Goal: Information Seeking & Learning: Understand process/instructions

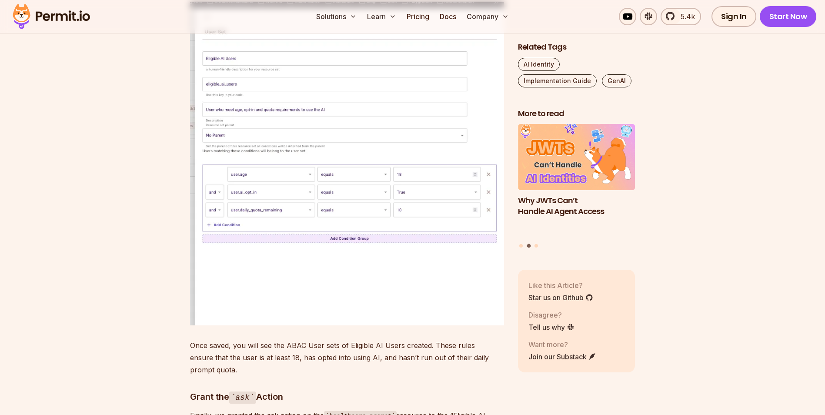
scroll to position [4183, 0]
drag, startPoint x: 190, startPoint y: 129, endPoint x: 226, endPoint y: 133, distance: 36.7
drag, startPoint x: 226, startPoint y: 133, endPoint x: 150, endPoint y: 148, distance: 78.1
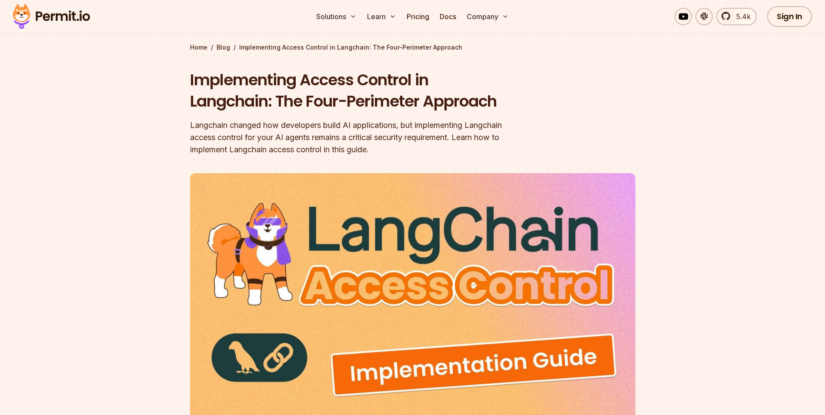
scroll to position [0, 0]
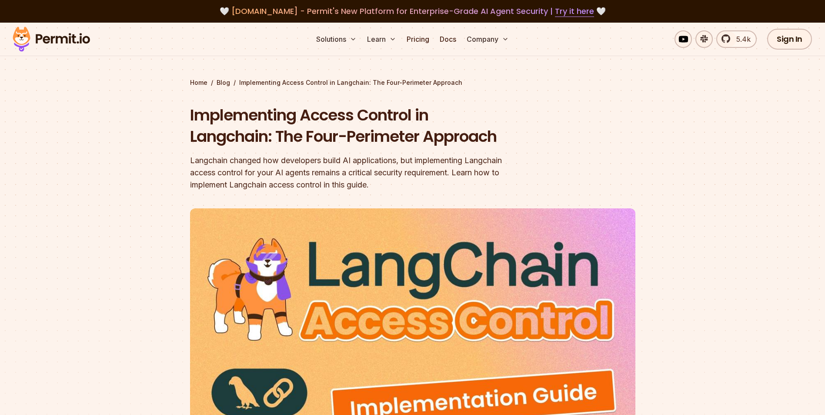
click at [110, 175] on section "Home / Blog / Implementing Access Control in Langchain: The Four-Perimeter Appr…" at bounding box center [412, 274] width 825 height 503
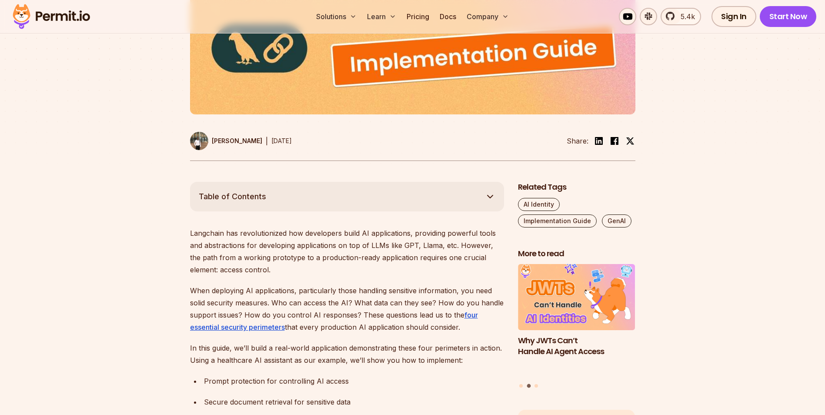
scroll to position [345, 0]
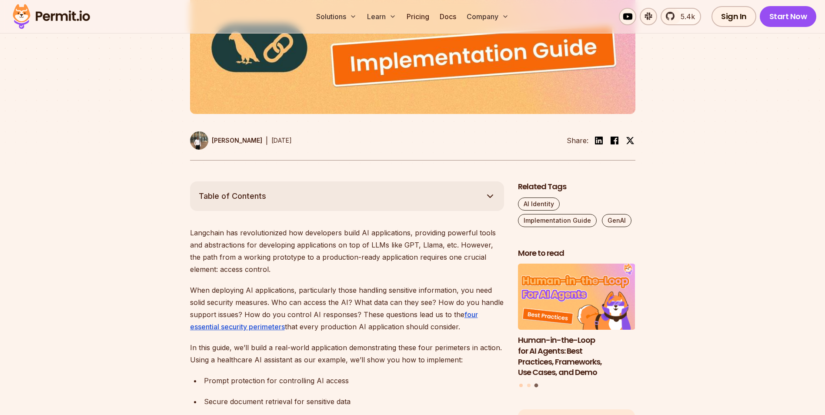
click at [522, 386] on button "Go to slide 1" at bounding box center [520, 384] width 3 height 3
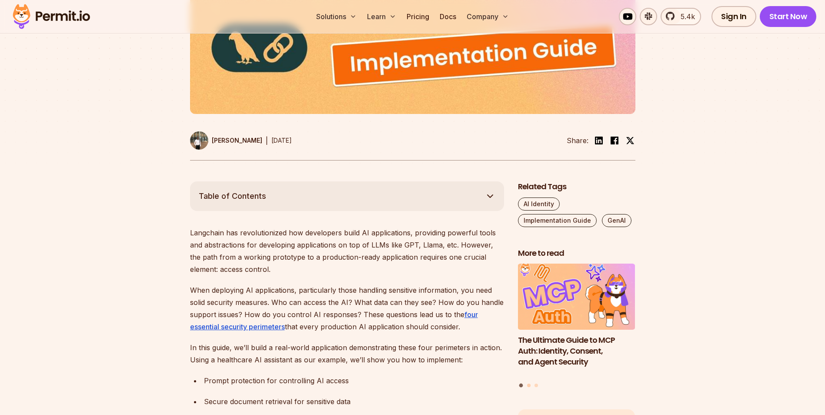
click at [528, 384] on button "Go to slide 2" at bounding box center [528, 384] width 3 height 3
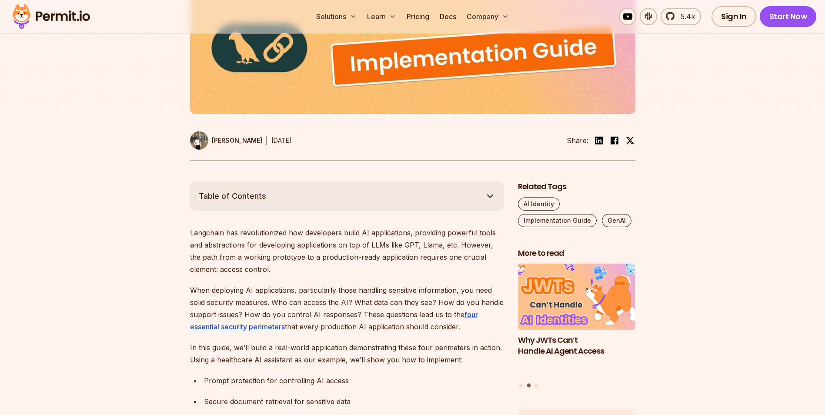
click at [567, 296] on img "2 of 3" at bounding box center [576, 296] width 129 height 73
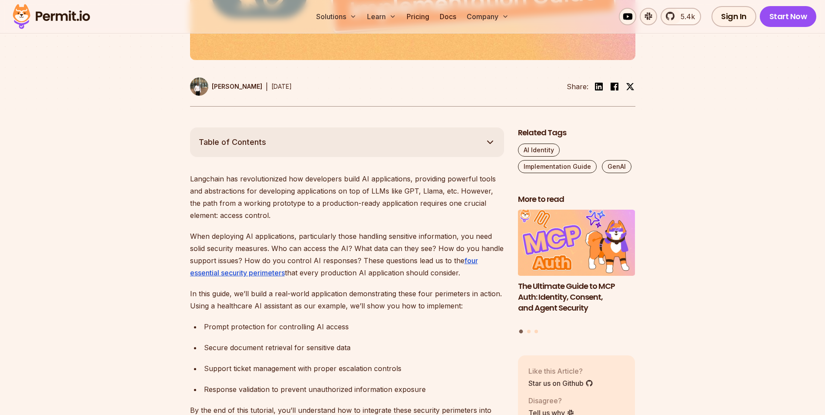
scroll to position [404, 0]
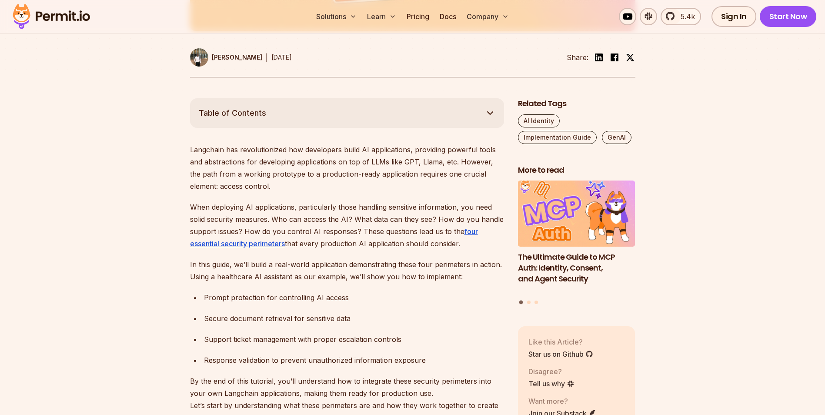
scroll to position [430, 0]
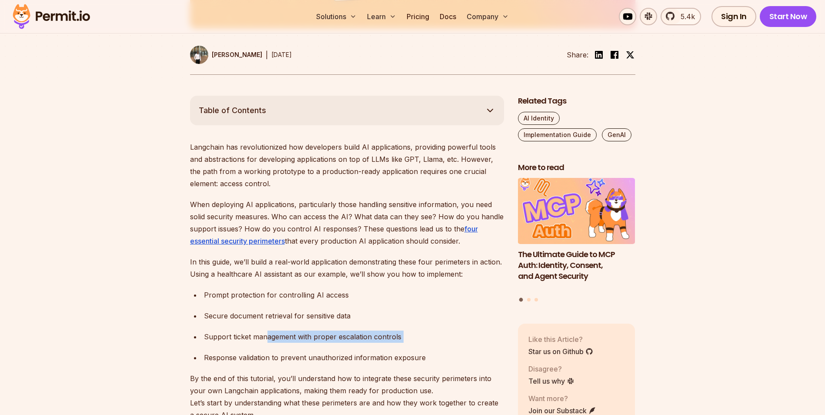
drag, startPoint x: 267, startPoint y: 341, endPoint x: 351, endPoint y: 347, distance: 85.0
click at [351, 347] on ul "Prompt protection for controlling AI access Secure document retrieval for sensi…" at bounding box center [347, 326] width 314 height 75
click at [228, 357] on div "Response validation to prevent unauthorized information exposure" at bounding box center [354, 357] width 300 height 12
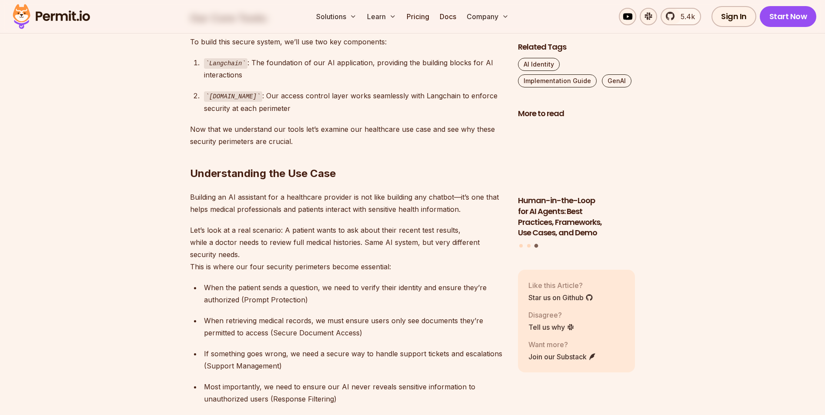
scroll to position [862, 0]
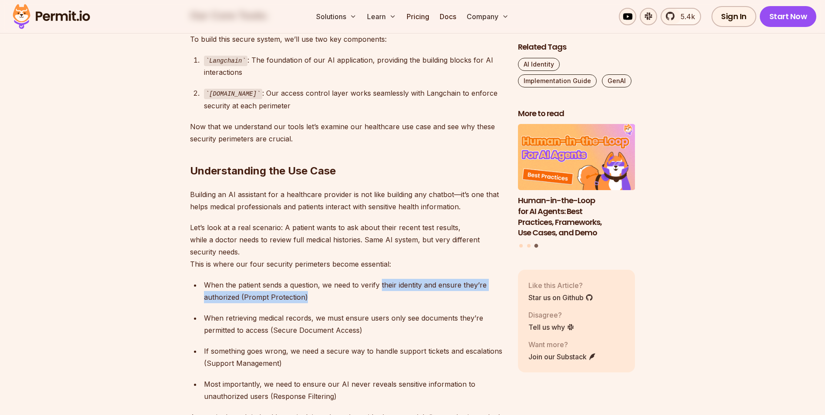
drag, startPoint x: 381, startPoint y: 283, endPoint x: 317, endPoint y: 299, distance: 66.4
click at [317, 299] on div "When the patient sends a question, we need to verify their identity and ensure …" at bounding box center [354, 291] width 300 height 24
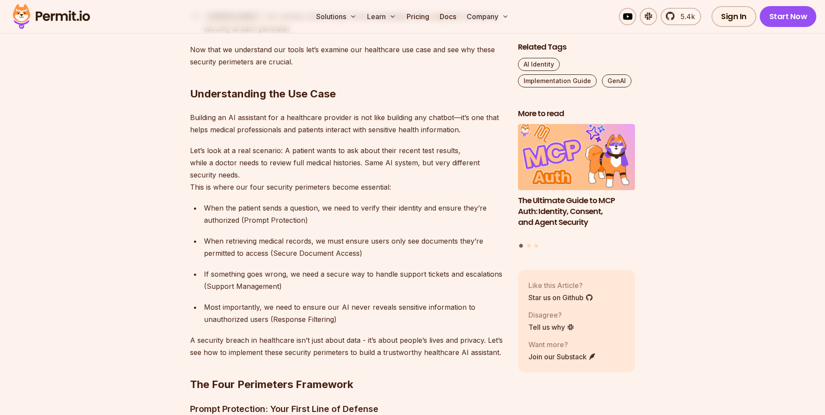
scroll to position [940, 0]
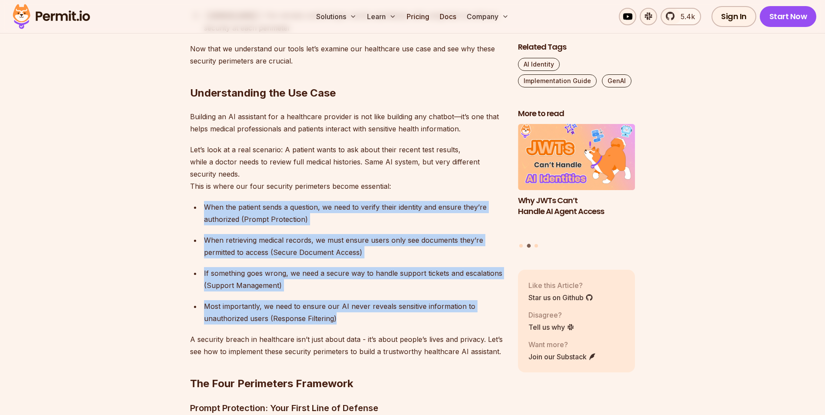
drag, startPoint x: 345, startPoint y: 318, endPoint x: 191, endPoint y: 212, distance: 187.0
click at [191, 212] on ul "When the patient sends a question, we need to verify their identity and ensure …" at bounding box center [347, 262] width 314 height 123
copy ul "When the patient sends a question, we need to verify their identity and ensure …"
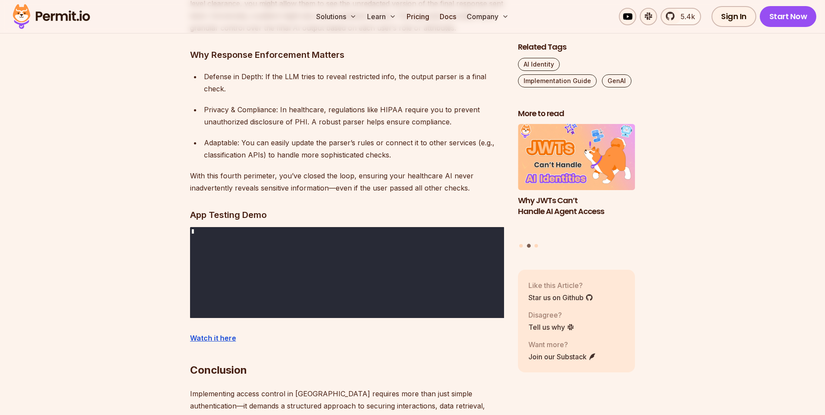
scroll to position [9934, 0]
drag, startPoint x: 246, startPoint y: 169, endPoint x: 347, endPoint y: 172, distance: 100.9
copy h3 "Secure External Access"
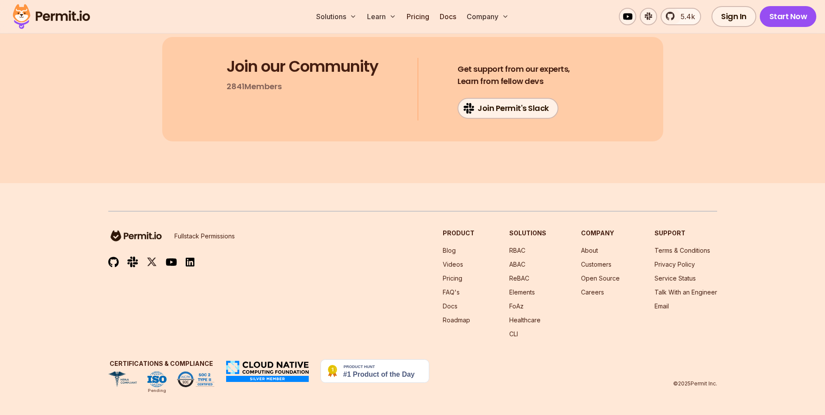
scroll to position [11226, 0]
drag, startPoint x: 190, startPoint y: 238, endPoint x: 398, endPoint y: 240, distance: 208.7
copy h3 "Response Enforcement: Validating Final AI Output"
